Goal: Task Accomplishment & Management: Use online tool/utility

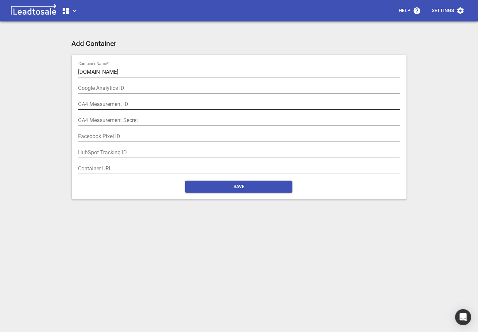
click at [87, 105] on input "text" at bounding box center [239, 104] width 322 height 11
paste input "G-0V5Y3PDY8T"
type input "G-0V5Y3PDY8T"
click at [233, 188] on span "Save" at bounding box center [239, 186] width 96 height 7
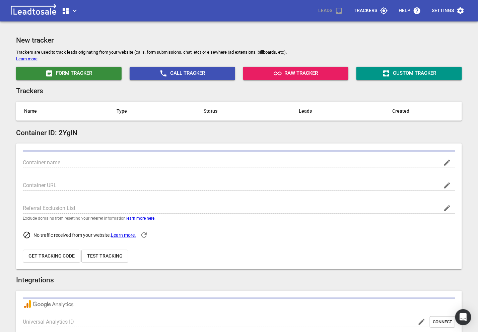
type input "[DOMAIN_NAME]"
type input "G-0V5Y3PDY8T"
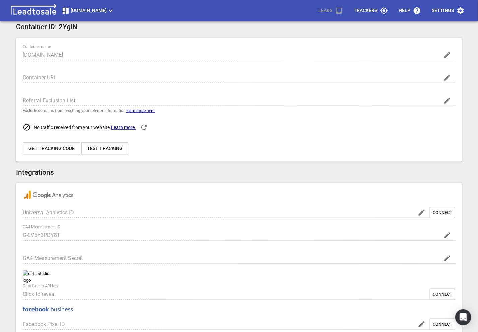
scroll to position [302, 0]
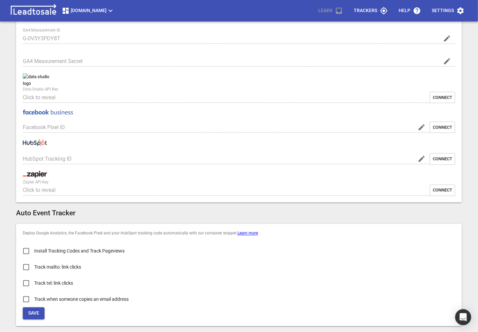
click at [37, 313] on span "Save" at bounding box center [33, 313] width 11 height 7
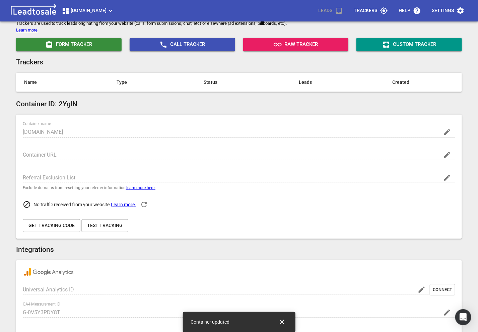
scroll to position [0, 0]
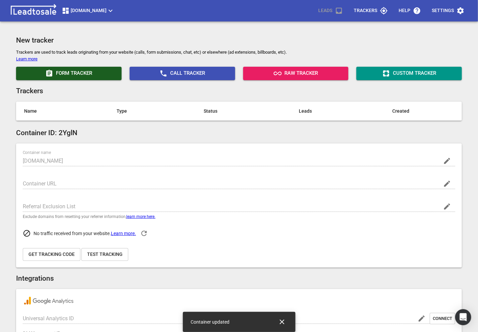
click at [98, 70] on span "Form Tracker" at bounding box center [69, 73] width 100 height 8
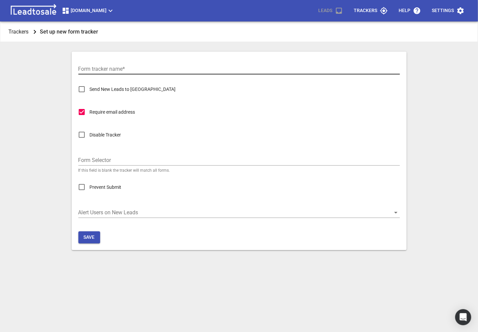
click at [107, 68] on input "Form tracker name  *" at bounding box center [239, 69] width 322 height 11
type input "Form Tracker"
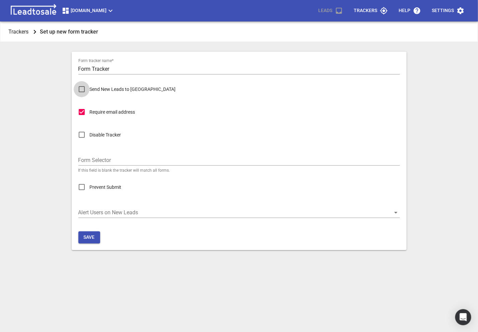
click at [76, 88] on input "Send New Leads to [GEOGRAPHIC_DATA]" at bounding box center [82, 89] width 16 height 16
checkbox input "true"
click at [95, 163] on input "Form Selector" at bounding box center [239, 160] width 322 height 11
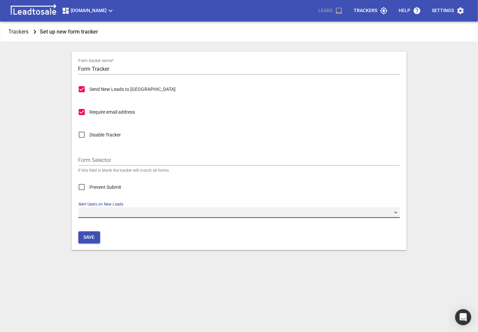
click at [93, 217] on div "​" at bounding box center [239, 212] width 322 height 11
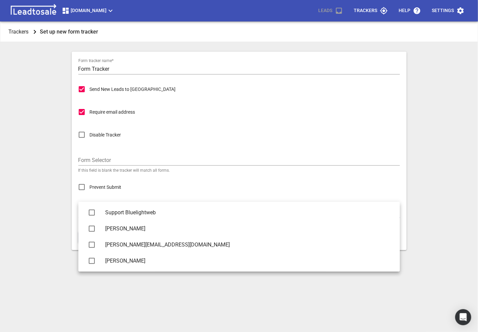
click at [9, 218] on div at bounding box center [239, 166] width 478 height 332
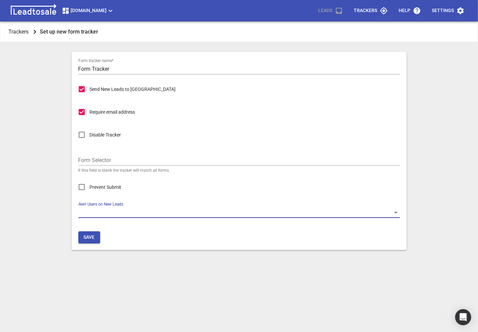
click at [84, 240] on button "Save" at bounding box center [89, 237] width 22 height 12
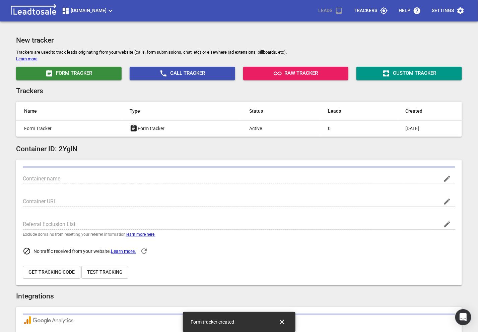
type input "[DOMAIN_NAME]"
type input "G-0V5Y3PDY8T"
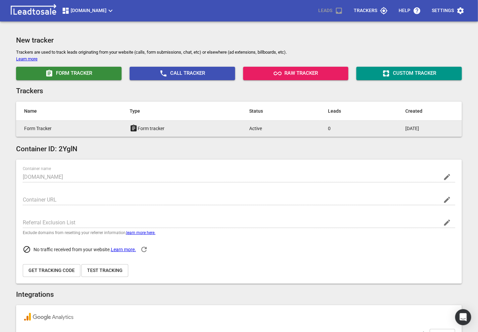
click at [190, 126] on p "Form tracker" at bounding box center [176, 128] width 93 height 8
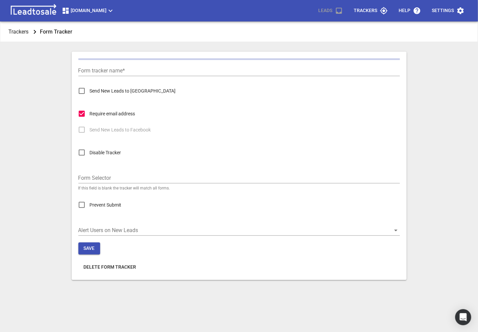
type input "Form Tracker"
checkbox input "true"
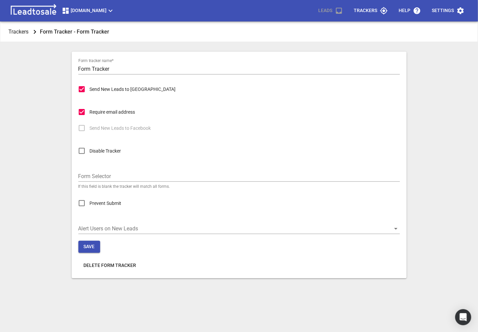
click at [365, 12] on p "Trackers" at bounding box center [365, 10] width 23 height 7
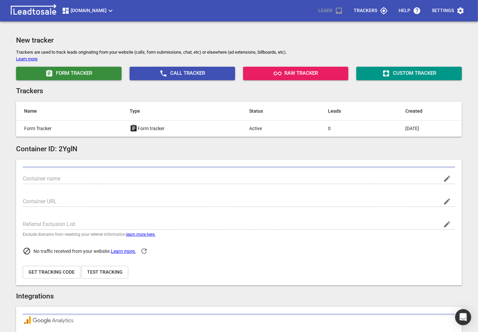
type input "[DOMAIN_NAME]"
type input "G-0V5Y3PDY8T"
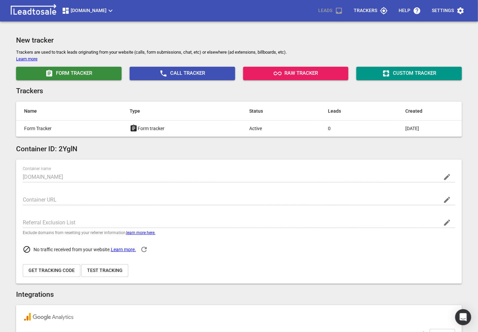
click at [459, 12] on icon "button" at bounding box center [460, 10] width 6 height 7
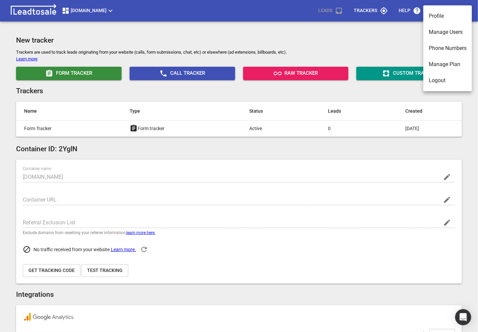
click at [268, 39] on div at bounding box center [239, 166] width 478 height 332
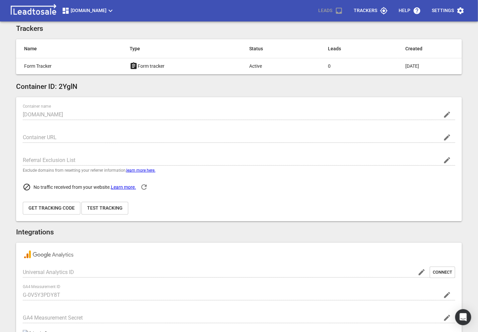
scroll to position [64, 0]
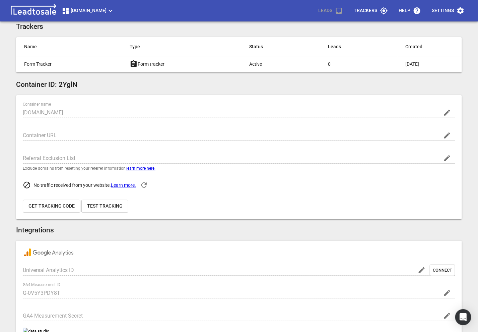
click at [374, 11] on p "Trackers" at bounding box center [365, 10] width 23 height 7
click at [455, 9] on span "Settings" at bounding box center [448, 11] width 33 height 16
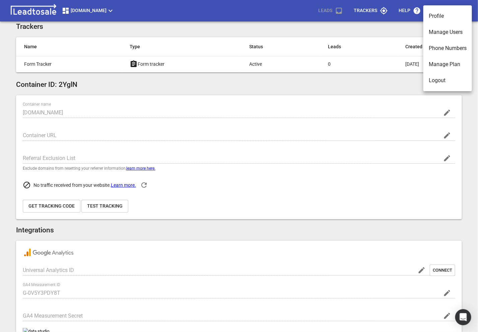
click at [321, 14] on div at bounding box center [239, 166] width 478 height 332
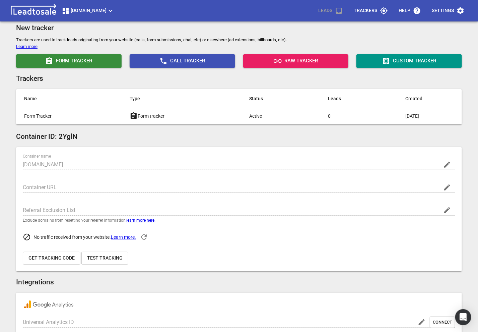
scroll to position [0, 0]
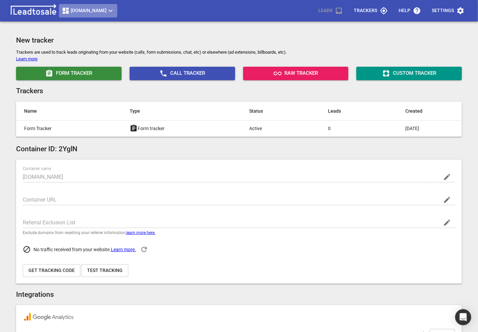
click at [94, 17] on button "[DOMAIN_NAME]" at bounding box center [88, 10] width 58 height 13
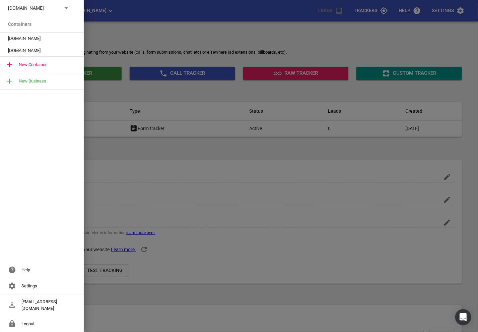
click at [42, 37] on span "[DOMAIN_NAME]" at bounding box center [39, 38] width 62 height 7
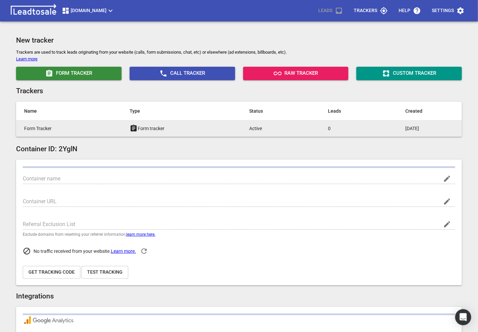
type input "[DOMAIN_NAME]"
type input "G-0V5Y3PDY8T"
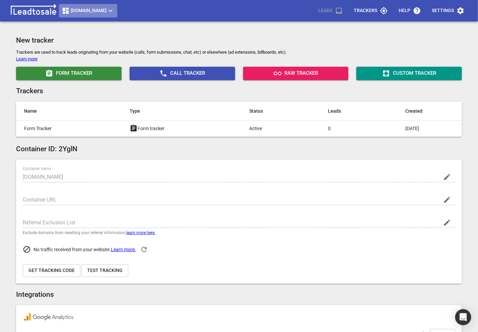
click at [81, 4] on button "[DOMAIN_NAME]" at bounding box center [88, 10] width 58 height 13
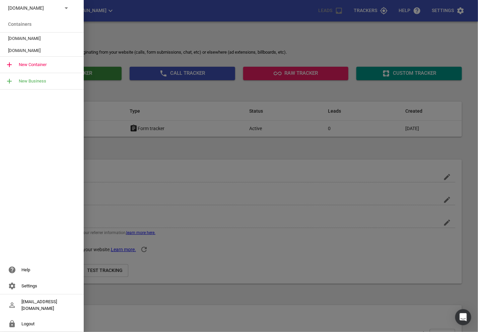
click at [38, 305] on div "[EMAIL_ADDRESS][DOMAIN_NAME]" at bounding box center [42, 304] width 84 height 21
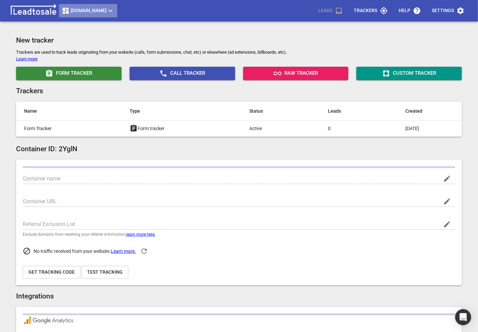
click at [71, 13] on span "[DOMAIN_NAME]" at bounding box center [88, 11] width 53 height 8
type input "[DOMAIN_NAME]"
type input "G-0V5Y3PDY8T"
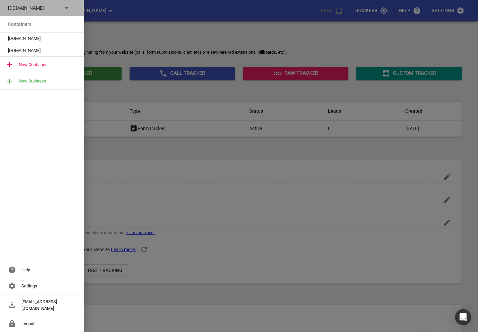
click at [51, 12] on div "[DOMAIN_NAME]" at bounding box center [42, 8] width 84 height 16
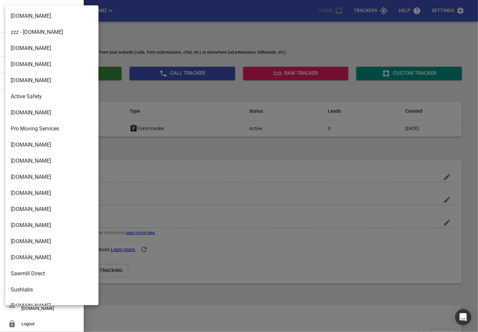
click at [130, 39] on div at bounding box center [239, 166] width 478 height 332
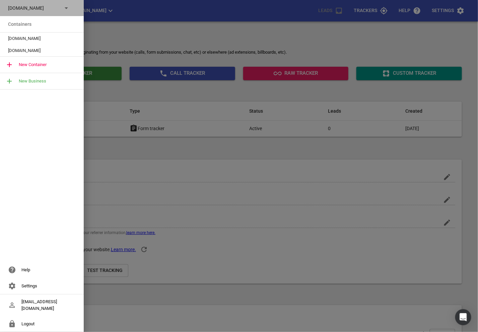
click at [25, 9] on p "[DOMAIN_NAME]" at bounding box center [32, 8] width 49 height 7
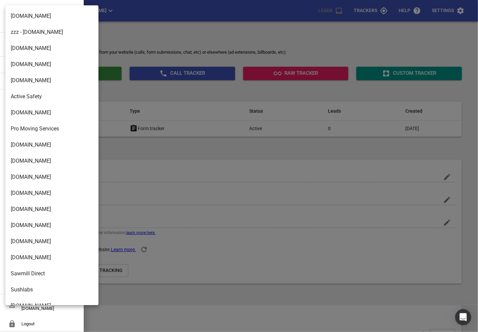
scroll to position [1088, 0]
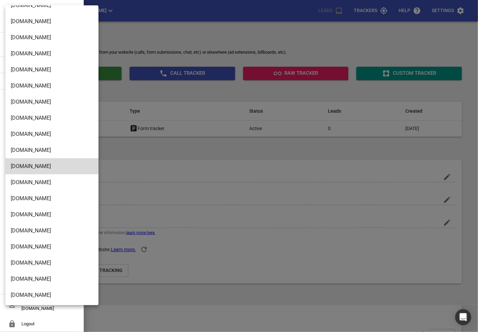
click at [25, 9] on li "[DOMAIN_NAME]" at bounding box center [51, 5] width 93 height 16
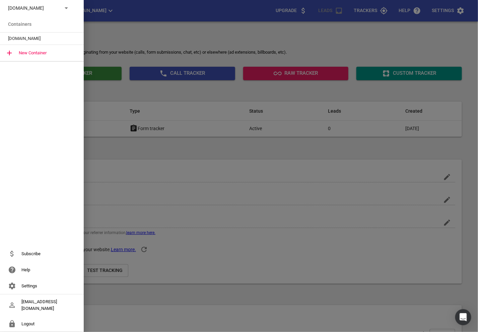
click at [57, 3] on div "[DOMAIN_NAME]" at bounding box center [42, 8] width 84 height 16
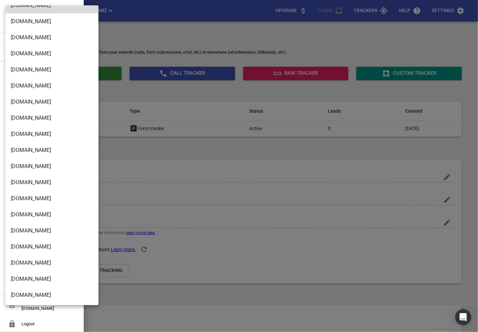
click at [126, 297] on div at bounding box center [239, 166] width 478 height 332
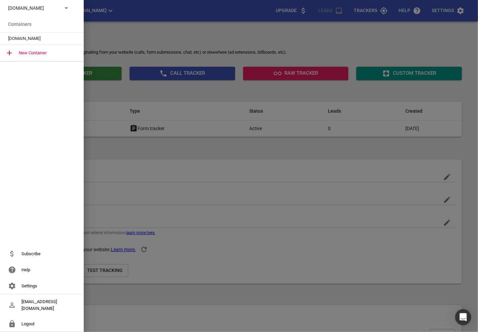
click at [29, 2] on div "[DOMAIN_NAME]" at bounding box center [42, 8] width 84 height 16
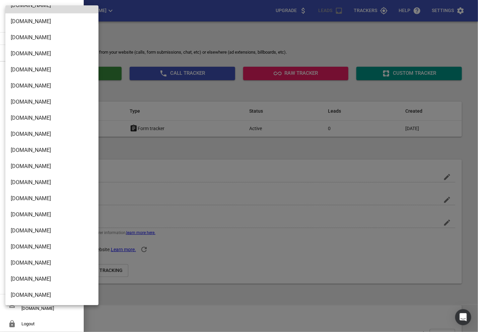
click at [146, 174] on div at bounding box center [239, 166] width 478 height 332
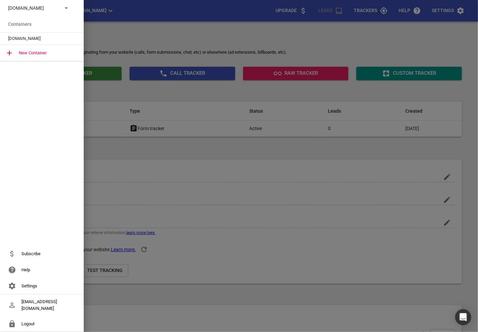
click at [29, 290] on div "Settings" at bounding box center [42, 286] width 84 height 16
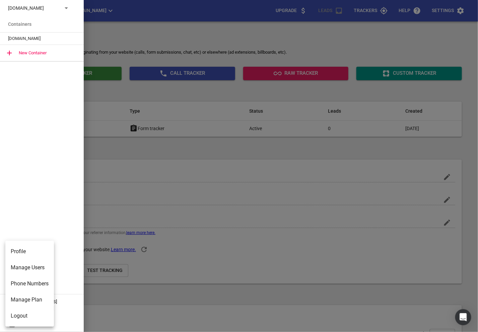
click at [21, 256] on li "Profile" at bounding box center [29, 251] width 49 height 16
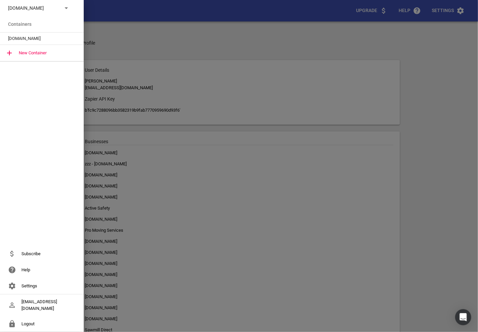
click at [25, 289] on div "Settings" at bounding box center [42, 286] width 84 height 16
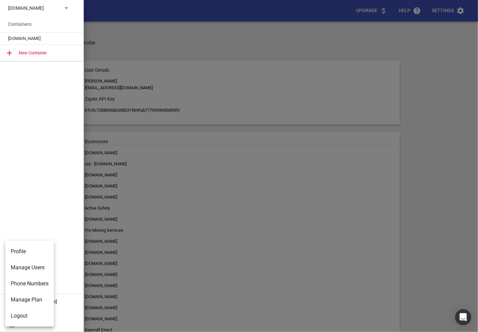
click at [45, 163] on div at bounding box center [239, 166] width 478 height 332
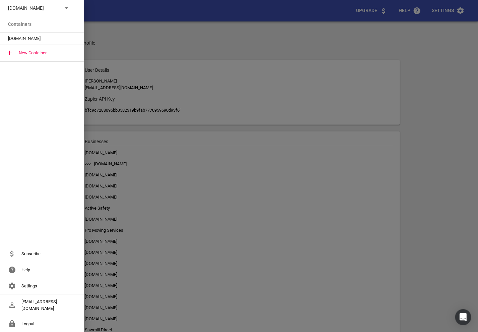
click at [108, 13] on div at bounding box center [239, 166] width 478 height 332
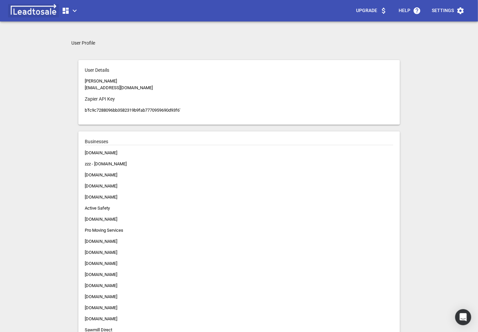
click at [21, 7] on img at bounding box center [33, 10] width 51 height 13
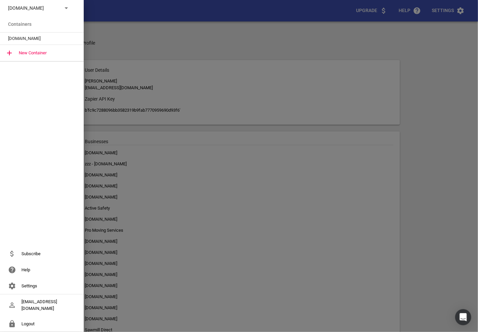
click at [38, 7] on p "[DOMAIN_NAME]" at bounding box center [32, 8] width 49 height 7
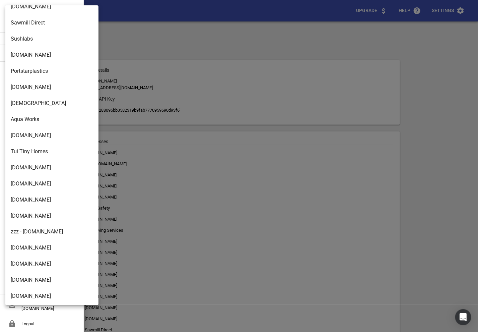
scroll to position [224, 0]
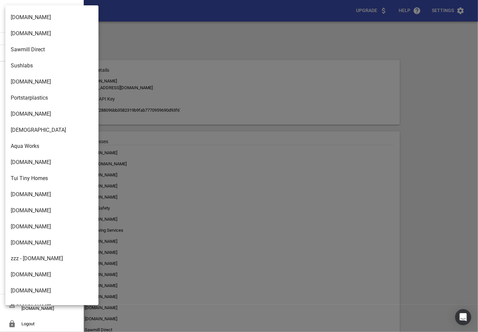
click at [42, 23] on li "[DOMAIN_NAME]" at bounding box center [51, 17] width 93 height 16
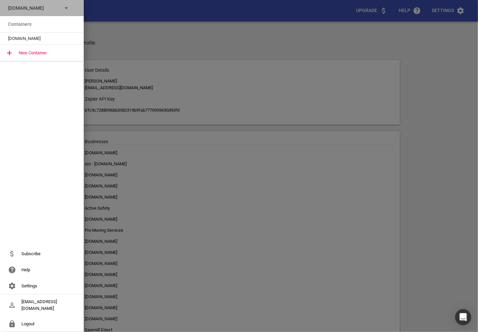
click at [35, 10] on p "[DOMAIN_NAME]" at bounding box center [32, 8] width 49 height 7
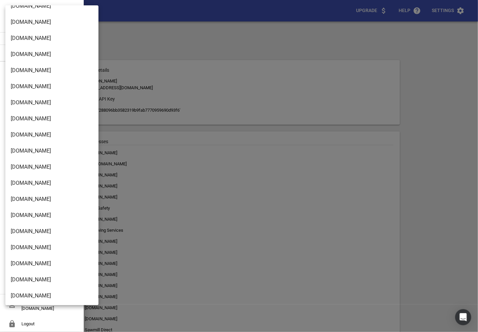
scroll to position [992, 0]
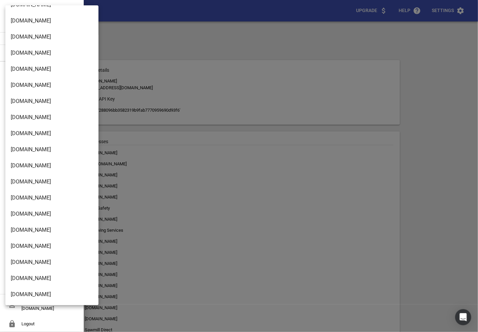
click at [23, 257] on li "[DOMAIN_NAME]" at bounding box center [51, 262] width 93 height 16
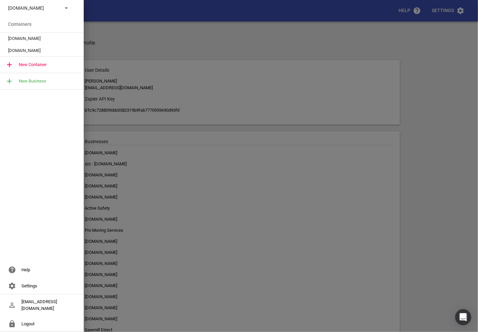
click at [25, 86] on div "New Business" at bounding box center [42, 81] width 84 height 16
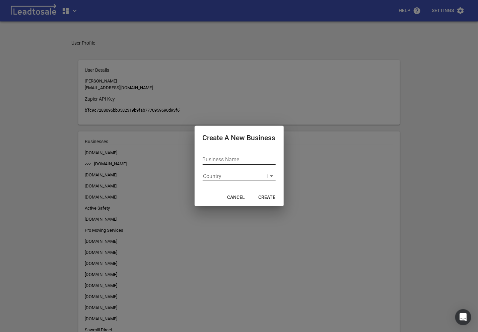
click at [210, 164] on input "Business Name" at bounding box center [239, 159] width 73 height 11
click at [209, 172] on p "Country" at bounding box center [212, 176] width 18 height 8
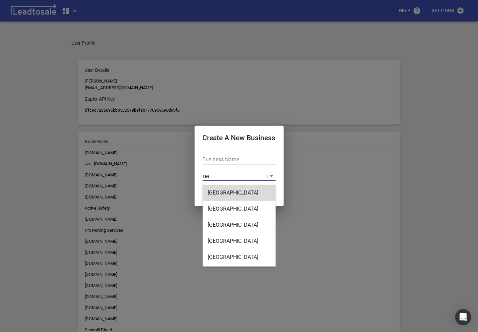
type input "new"
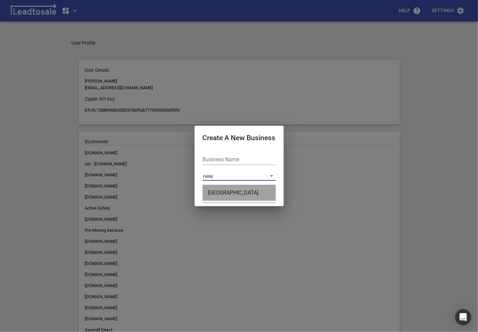
click at [220, 191] on div "[GEOGRAPHIC_DATA]" at bounding box center [239, 193] width 73 height 16
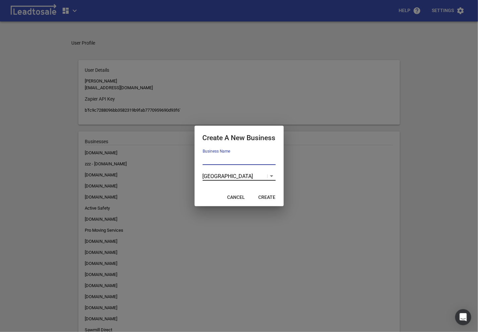
click at [215, 159] on input "Business Name" at bounding box center [239, 159] width 73 height 11
type input "[DOMAIN_NAME]"
click at [262, 198] on span "Create" at bounding box center [267, 197] width 17 height 7
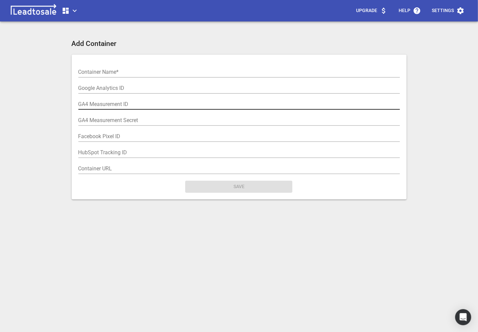
click at [97, 100] on input "text" at bounding box center [239, 104] width 322 height 11
paste input "G-0V5Y3PDY8T"
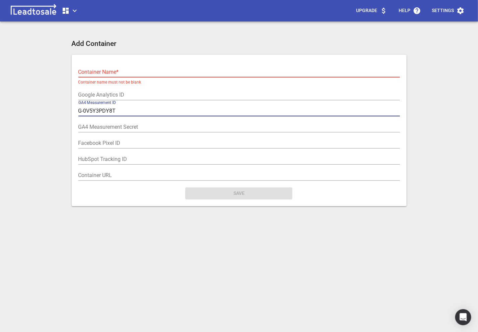
type input "G-0V5Y3PDY8T"
click at [95, 76] on input "text" at bounding box center [239, 72] width 322 height 11
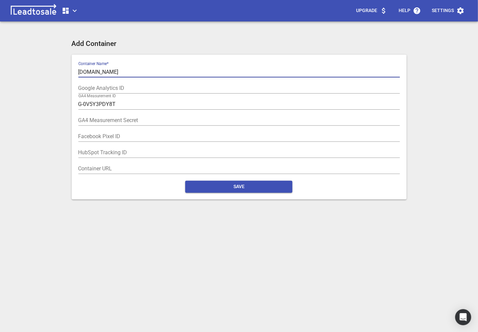
type input "[DOMAIN_NAME]"
click at [209, 186] on span "Save" at bounding box center [239, 186] width 96 height 7
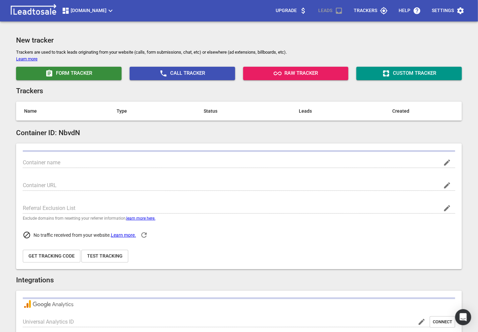
type input "[DOMAIN_NAME]"
type input "G-0V5Y3PDY8T"
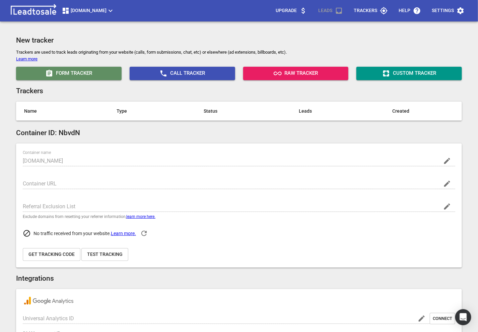
click at [93, 69] on span "Form Tracker" at bounding box center [69, 73] width 100 height 8
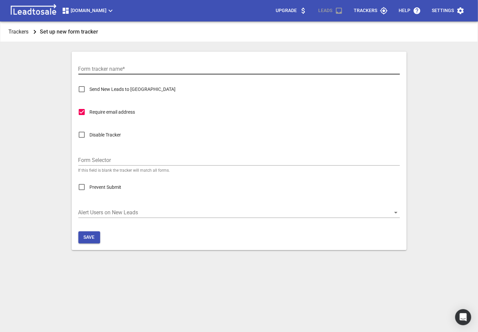
click at [103, 71] on input "Form tracker name  *" at bounding box center [239, 69] width 322 height 11
click at [86, 89] on input "Send New Leads to [GEOGRAPHIC_DATA]" at bounding box center [82, 89] width 16 height 16
checkbox input "true"
click at [109, 66] on input "Form tracker name  *" at bounding box center [239, 69] width 322 height 11
type input "Form Submission"
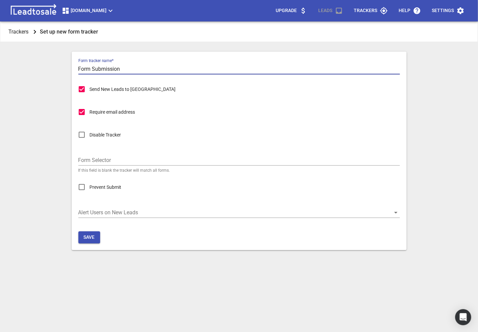
click at [90, 238] on span "Save" at bounding box center [89, 237] width 11 height 7
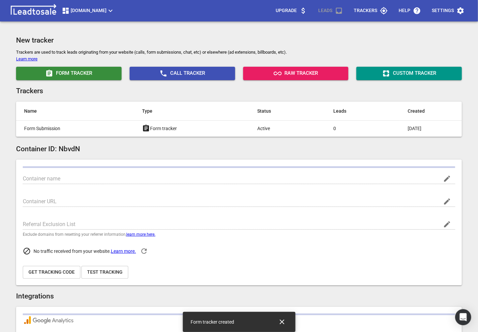
type input "[DOMAIN_NAME]"
type input "G-0V5Y3PDY8T"
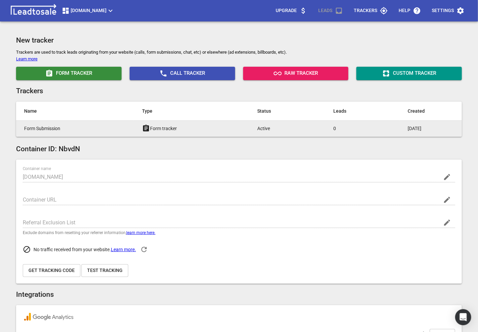
click at [143, 134] on td "Form tracker" at bounding box center [191, 128] width 115 height 16
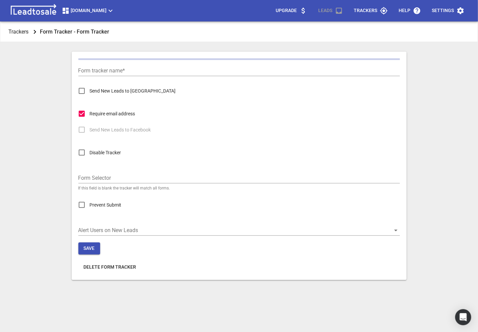
type input "Form Submission"
checkbox input "true"
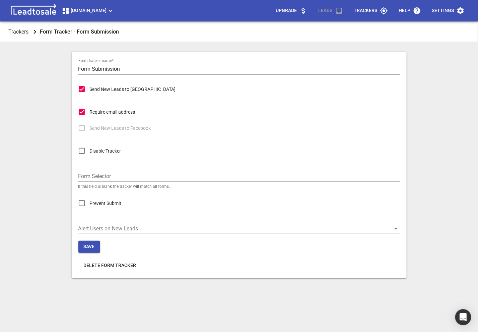
click at [98, 67] on input "Form Submission" at bounding box center [239, 69] width 322 height 11
type input "Form Tracker"
click at [85, 248] on span "Save" at bounding box center [89, 246] width 11 height 7
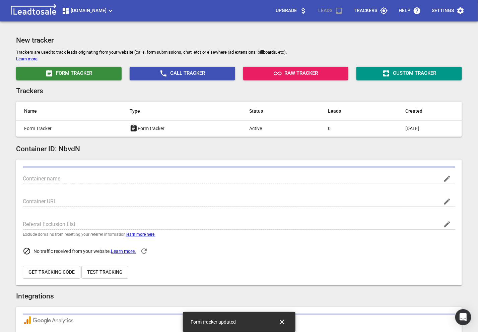
type input "[DOMAIN_NAME]"
type input "G-0V5Y3PDY8T"
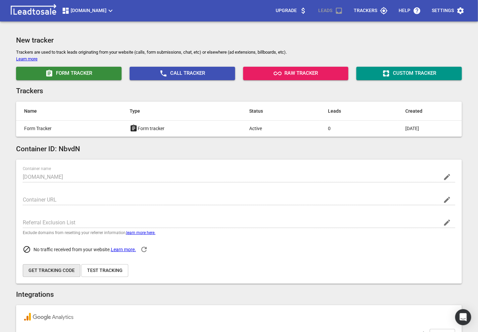
scroll to position [14, 0]
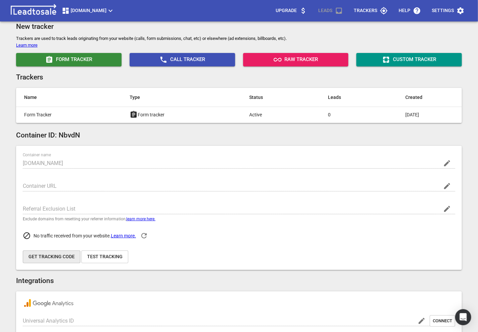
click at [47, 257] on span "Get Tracking Code" at bounding box center [51, 256] width 46 height 7
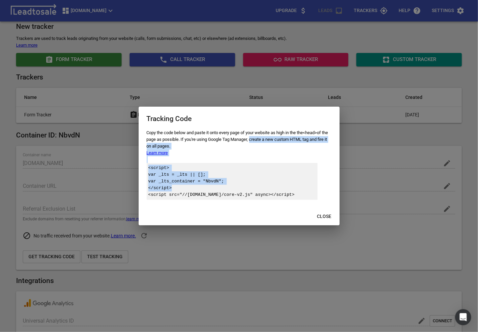
drag, startPoint x: 259, startPoint y: 189, endPoint x: 257, endPoint y: 141, distance: 48.3
click at [258, 141] on div "Copy the code below and paste it onto every page of your website as high in the…" at bounding box center [239, 168] width 201 height 78
click at [238, 186] on div "<script> var _lts = _lts || []; var _lts_container = " NbvdN "; </script> <scri…" at bounding box center [232, 181] width 171 height 37
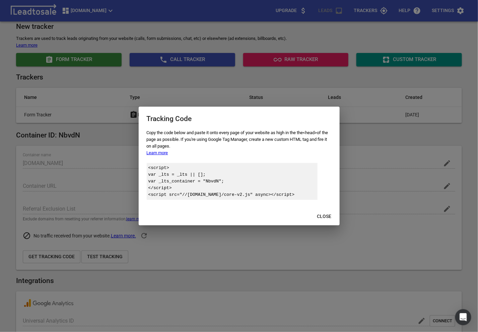
drag, startPoint x: 309, startPoint y: 197, endPoint x: 146, endPoint y: 171, distance: 164.5
click at [147, 171] on div "<script> var _lts = _lts || []; var _lts_container = " NbvdN "; </script> <scri…" at bounding box center [232, 181] width 171 height 37
copy div "<script> var _lts = _lts || []; var _lts_container = " NbvdN "; </script> <scri…"
click at [272, 185] on div "<script> var _lts = _lts || []; var _lts_container = " NbvdN "; </script> <scri…" at bounding box center [232, 181] width 171 height 37
drag, startPoint x: 303, startPoint y: 197, endPoint x: 141, endPoint y: 132, distance: 174.2
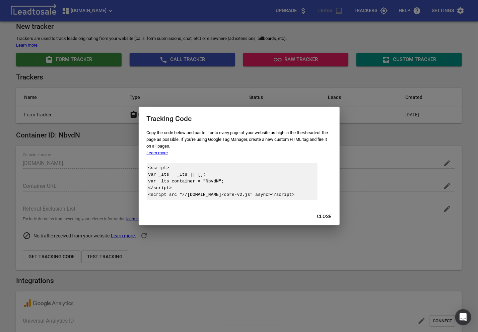
click at [141, 132] on div "Copy the code below and paste it onto every page of your website as high in the…" at bounding box center [239, 168] width 201 height 78
copy div "Copy the code below and paste it onto every page of your website as high in the…"
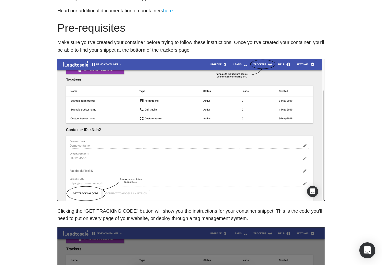
scroll to position [174, 0]
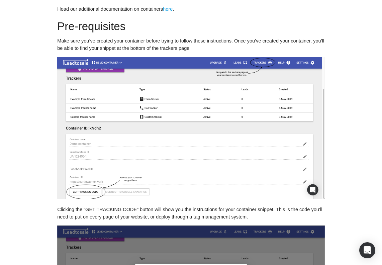
drag, startPoint x: 148, startPoint y: 157, endPoint x: 1, endPoint y: 182, distance: 149.0
